Goal: Check status: Check status

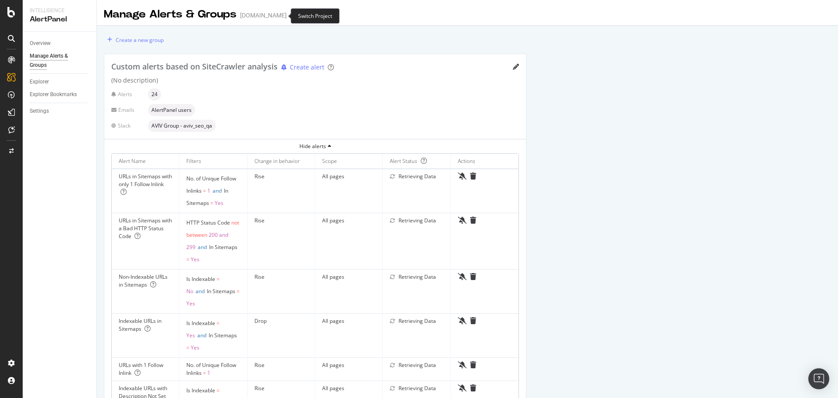
click at [290, 16] on icon "arrow-right-arrow-left" at bounding box center [292, 15] width 5 height 6
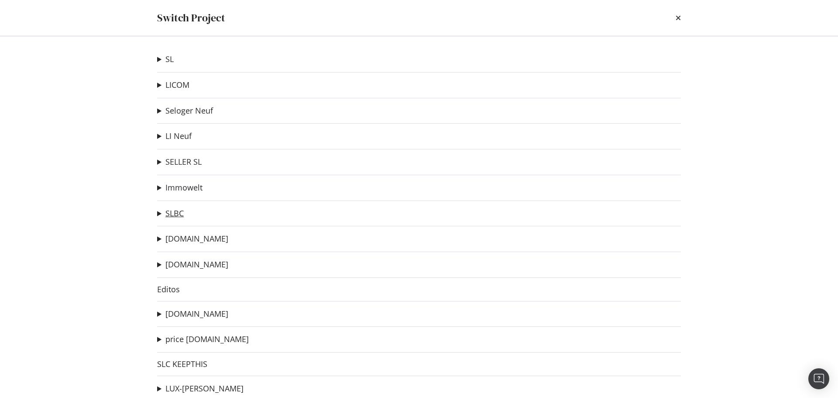
click at [172, 211] on link "SLBC" at bounding box center [175, 213] width 18 height 9
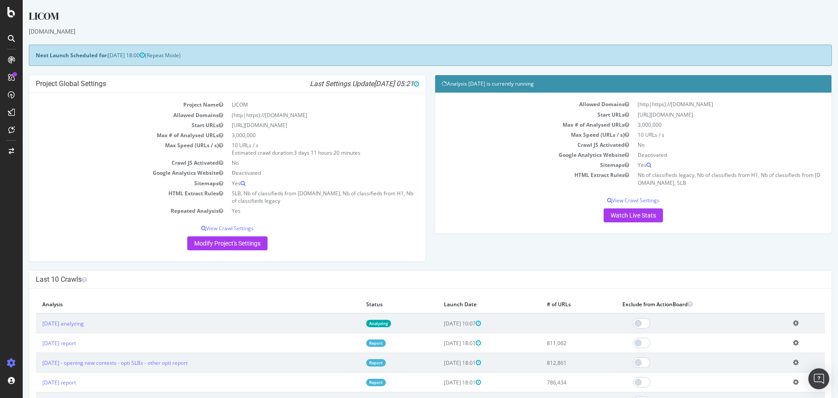
click at [391, 323] on link "Analyzing" at bounding box center [378, 323] width 25 height 7
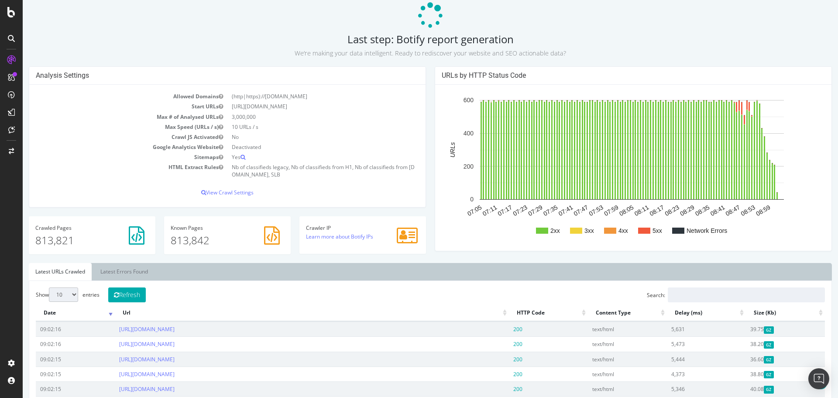
scroll to position [131, 0]
